Goal: Browse casually

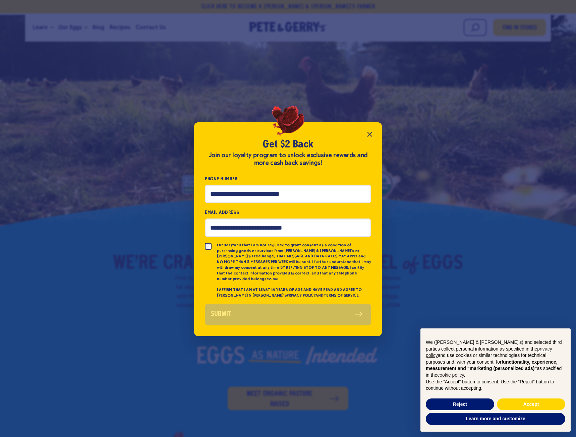
click at [368, 137] on icon "Close popup" at bounding box center [370, 134] width 8 height 8
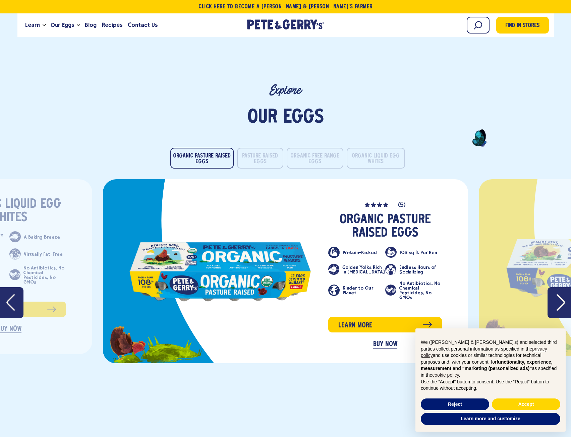
scroll to position [1308, 0]
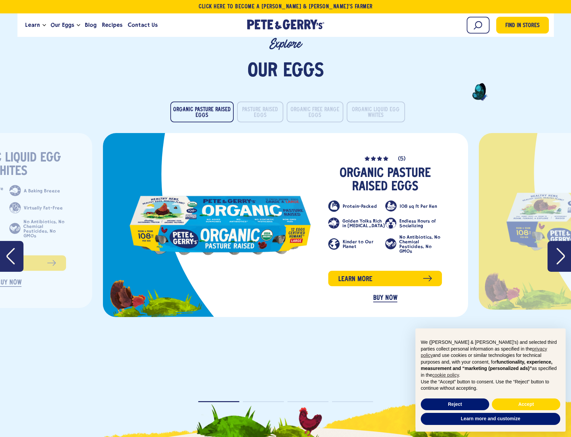
click at [565, 248] on icon "Next" at bounding box center [561, 256] width 8 height 17
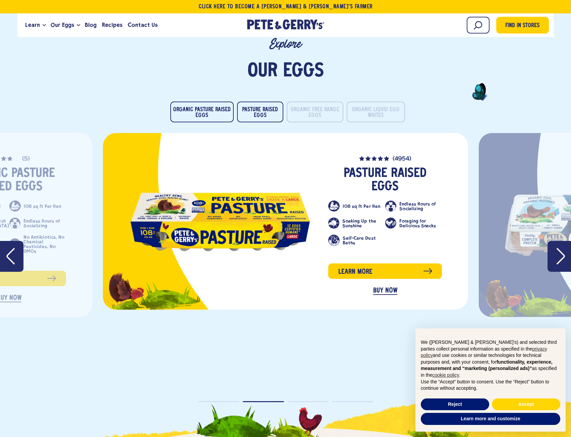
click at [565, 248] on icon "Next" at bounding box center [561, 256] width 8 height 17
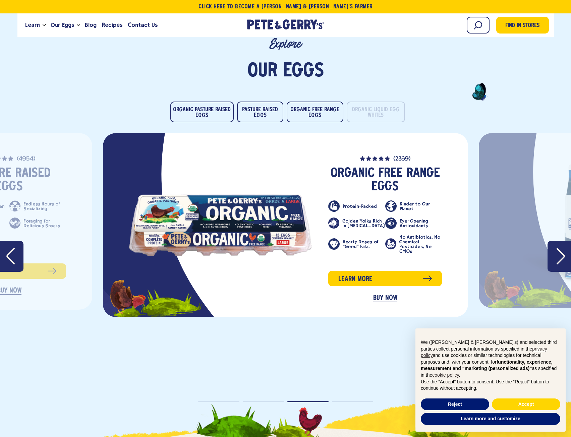
click at [565, 248] on icon "Next" at bounding box center [561, 256] width 8 height 17
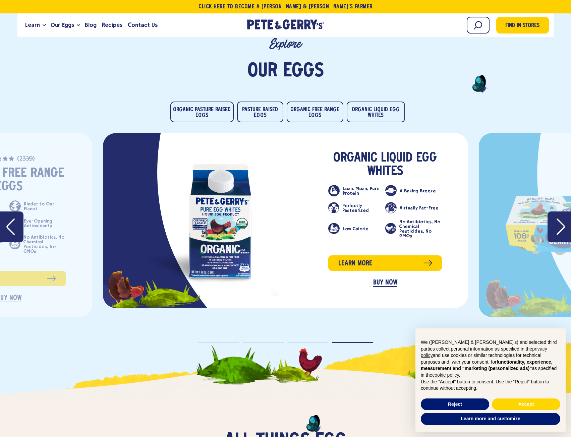
click at [556, 216] on button "Next" at bounding box center [559, 227] width 23 height 31
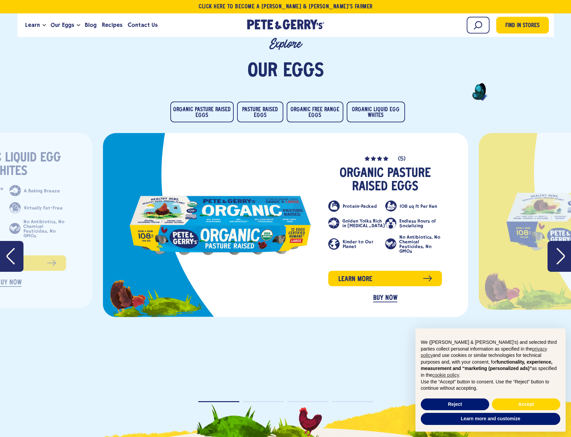
click at [558, 248] on icon "Next" at bounding box center [561, 256] width 8 height 17
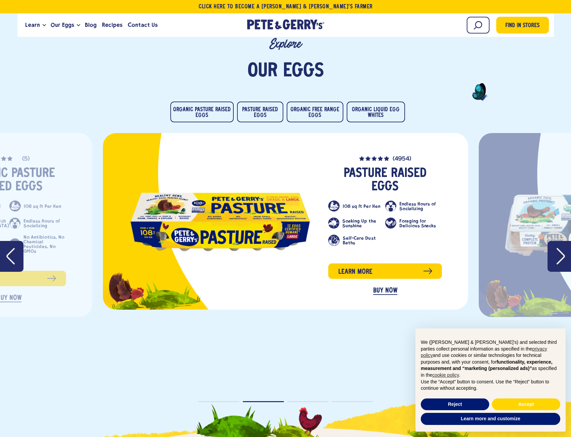
click at [558, 248] on icon "Next" at bounding box center [561, 256] width 8 height 17
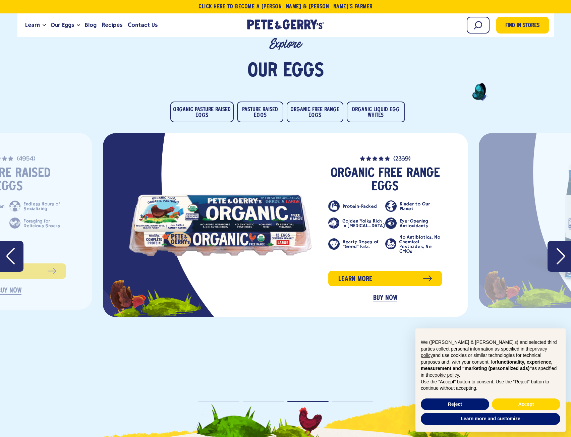
click at [558, 248] on icon "Next" at bounding box center [561, 256] width 8 height 17
